Goal: Transaction & Acquisition: Purchase product/service

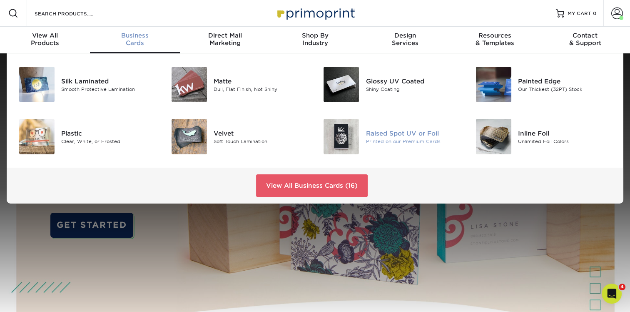
click at [384, 133] on div "Raised Spot UV or Foil" at bounding box center [413, 132] width 95 height 9
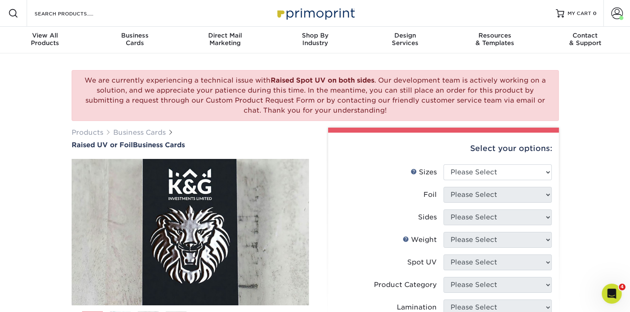
scroll to position [42, 0]
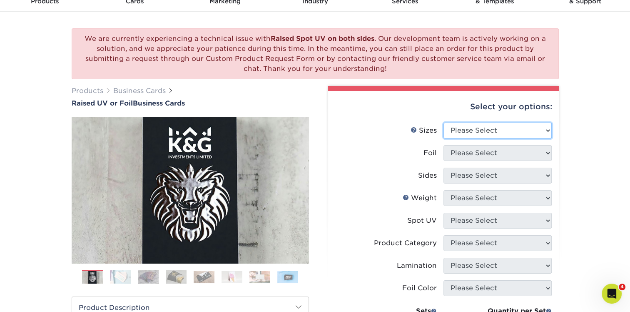
click at [476, 125] on select "Please Select 2" x 3.5" - Standard" at bounding box center [498, 130] width 108 height 16
select select "2.00x3.50"
click at [444, 122] on select "Please Select 2" x 3.5" - Standard" at bounding box center [498, 130] width 108 height 16
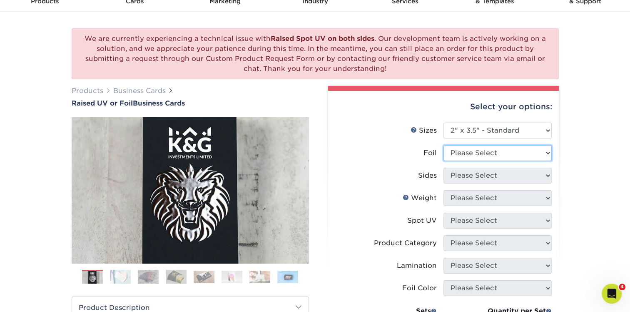
click at [489, 155] on select "Please Select No Yes" at bounding box center [498, 153] width 108 height 16
select select "1"
click at [444, 145] on select "Please Select No Yes" at bounding box center [498, 153] width 108 height 16
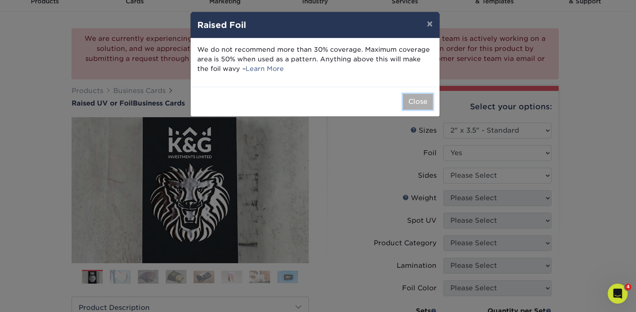
click at [420, 100] on button "Close" at bounding box center [418, 102] width 30 height 16
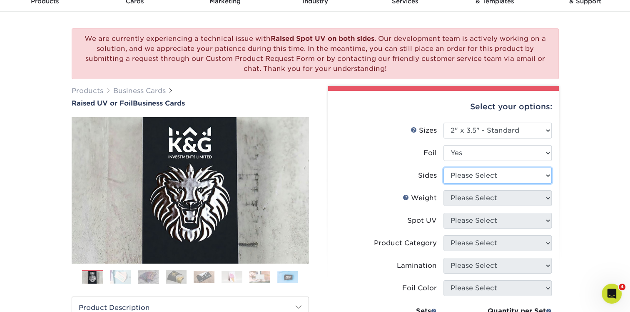
click at [484, 173] on select "Please Select Print Both Sides - Foil Both Sides Print Both Sides - Foil Front …" at bounding box center [498, 175] width 108 height 16
select select "a75ac2f1-9911-48d6-841d-245b5ac08f27"
click at [444, 167] on select "Please Select Print Both Sides - Foil Both Sides Print Both Sides - Foil Front …" at bounding box center [498, 175] width 108 height 16
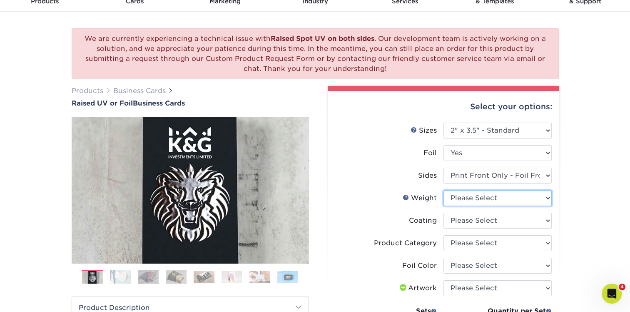
click at [457, 198] on select "Please Select 16PT" at bounding box center [498, 198] width 108 height 16
select select "16PT"
click at [444, 190] on select "Please Select 16PT" at bounding box center [498, 198] width 108 height 16
